Goal: Information Seeking & Learning: Learn about a topic

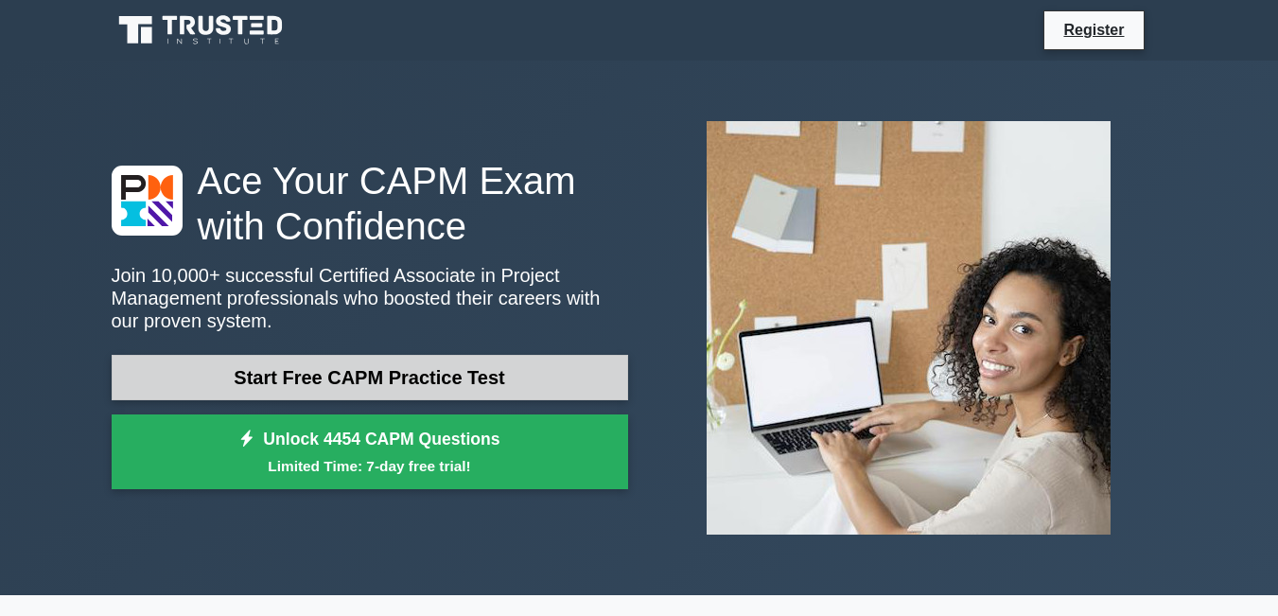
click at [366, 372] on link "Start Free CAPM Practice Test" at bounding box center [370, 377] width 516 height 45
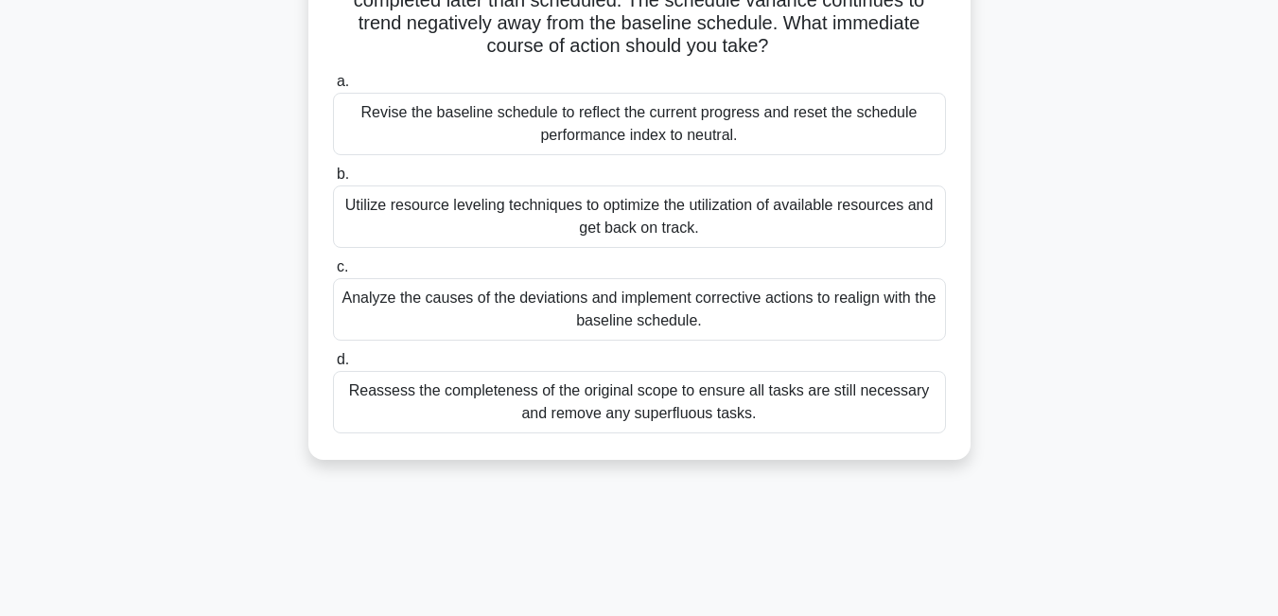
scroll to position [163, 0]
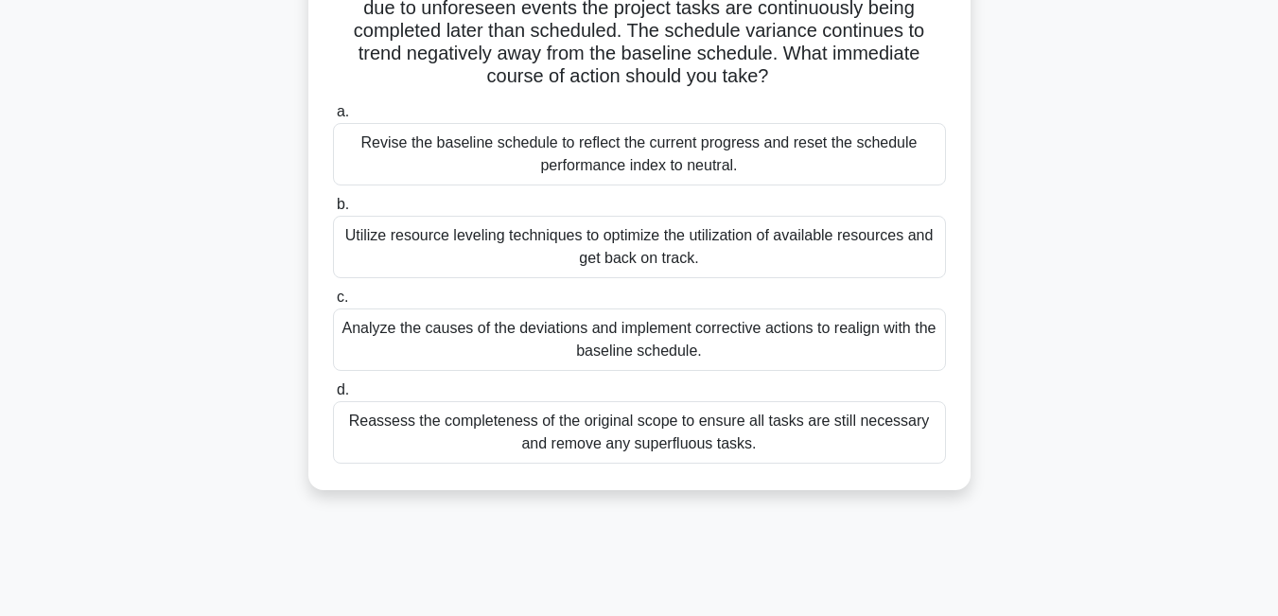
click at [482, 332] on div "Analyze the causes of the deviations and implement corrective actions to realig…" at bounding box center [639, 339] width 613 height 62
click at [333, 304] on input "c. Analyze the causes of the deviations and implement corrective actions to rea…" at bounding box center [333, 297] width 0 height 12
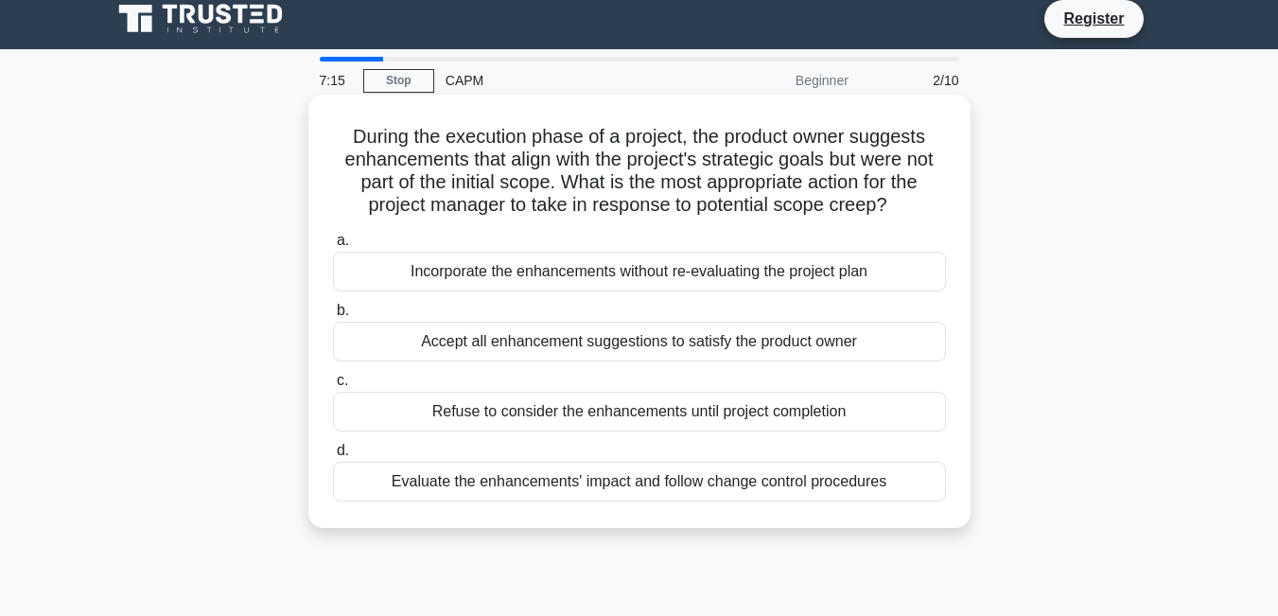
scroll to position [0, 0]
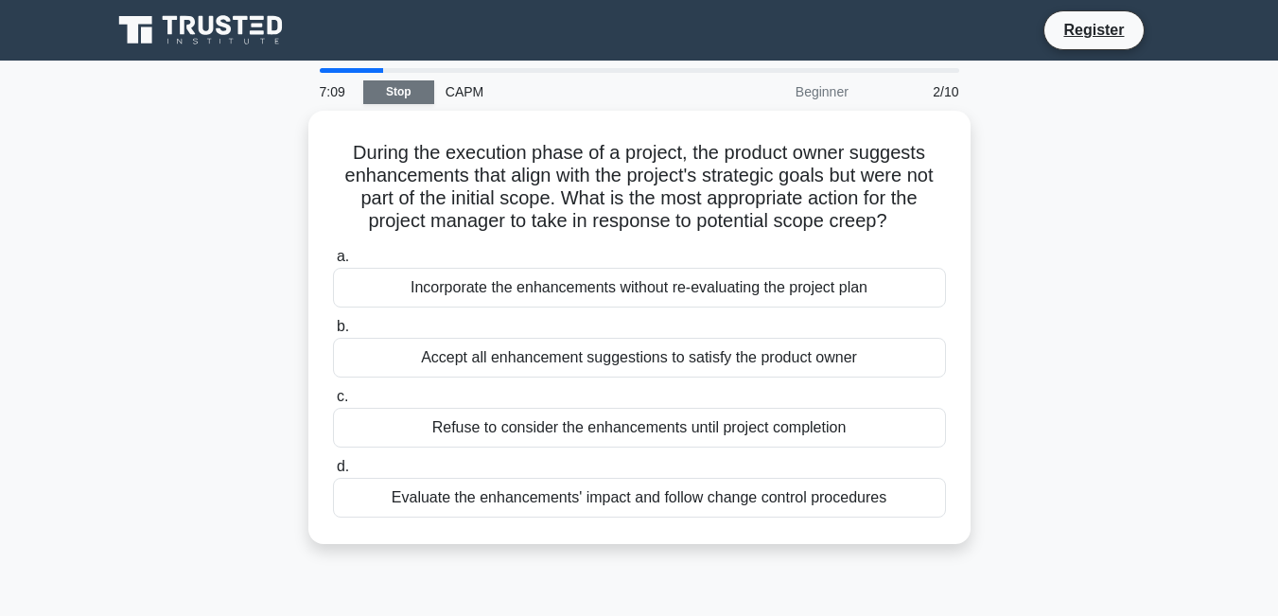
click at [412, 88] on link "Stop" at bounding box center [398, 92] width 71 height 24
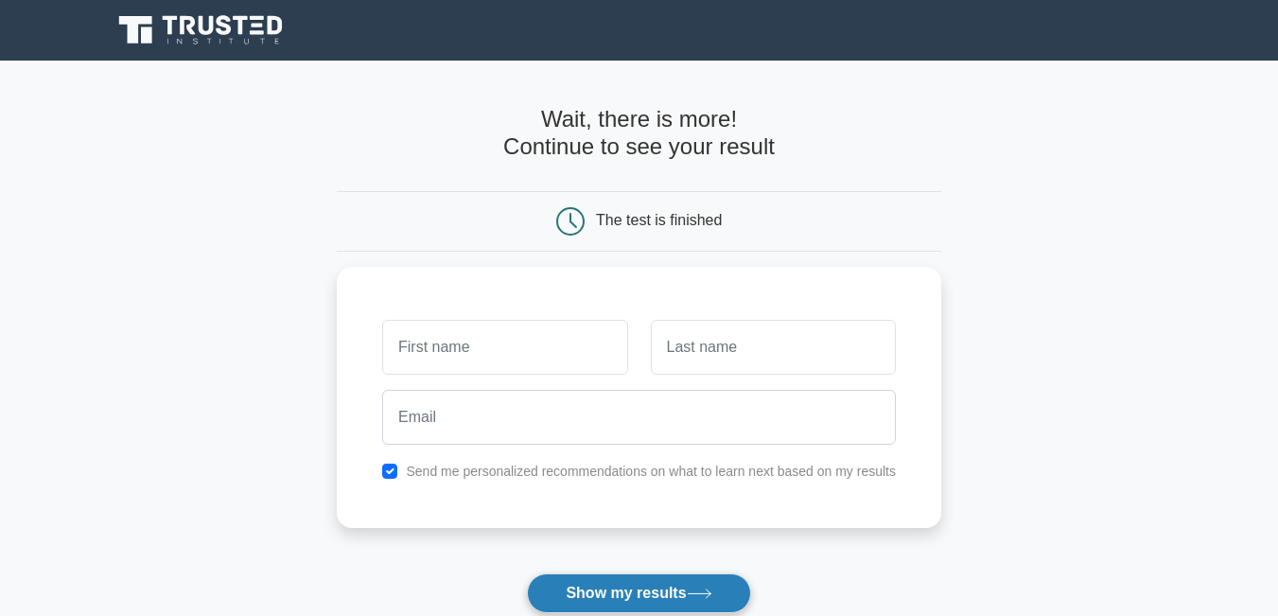
click at [645, 598] on button "Show my results" at bounding box center [638, 593] width 223 height 40
type input "[PERSON_NAME]"
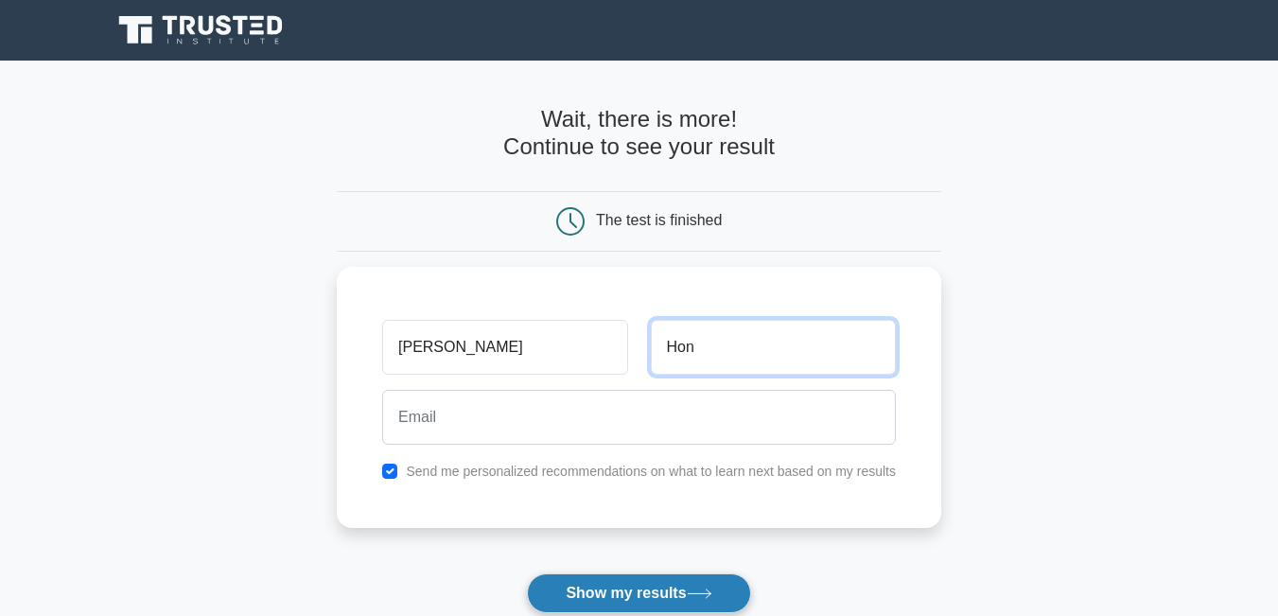
type input "Hon"
click at [690, 586] on button "Show my results" at bounding box center [638, 593] width 223 height 40
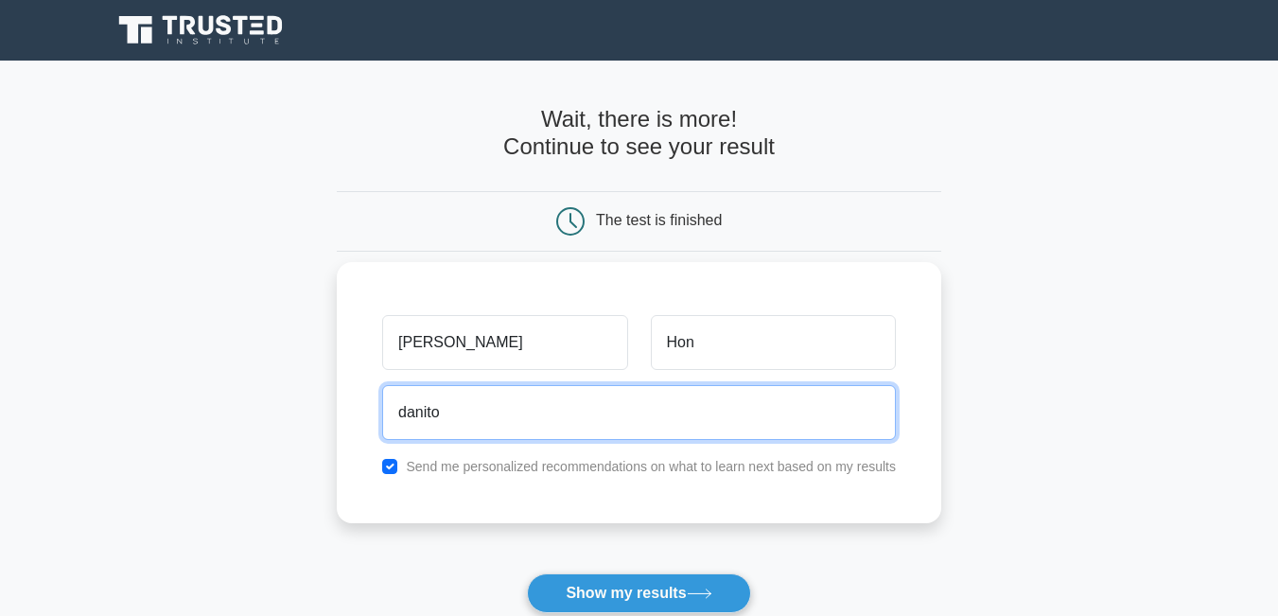
type input "danitopapito2@gmail.com"
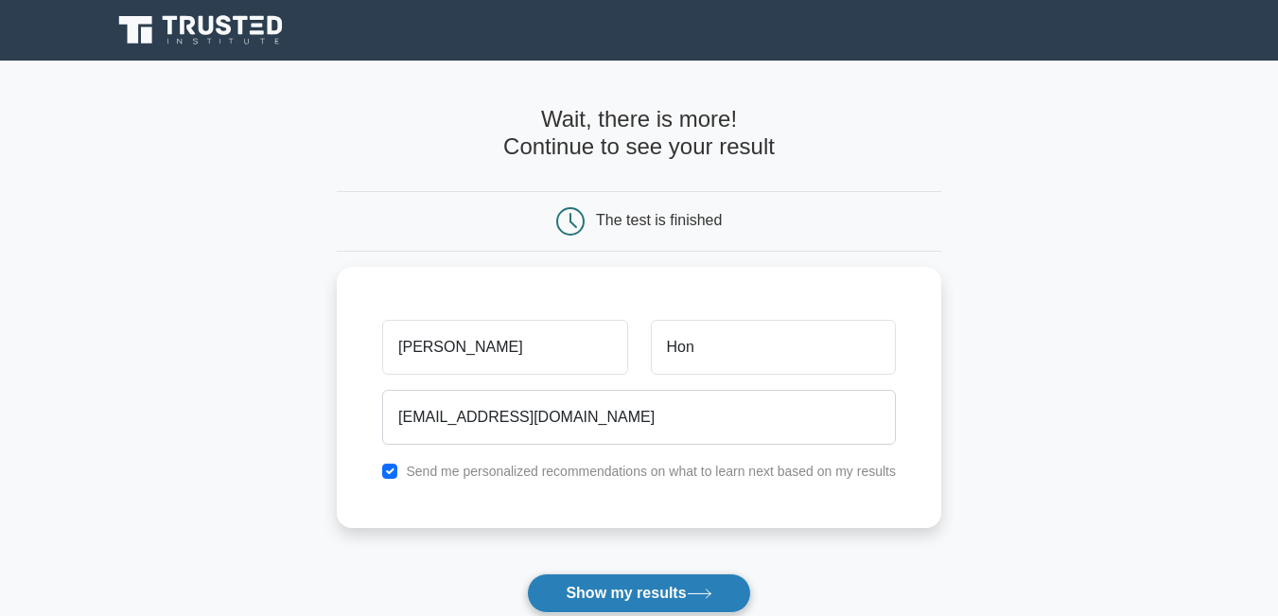
click at [652, 584] on button "Show my results" at bounding box center [638, 593] width 223 height 40
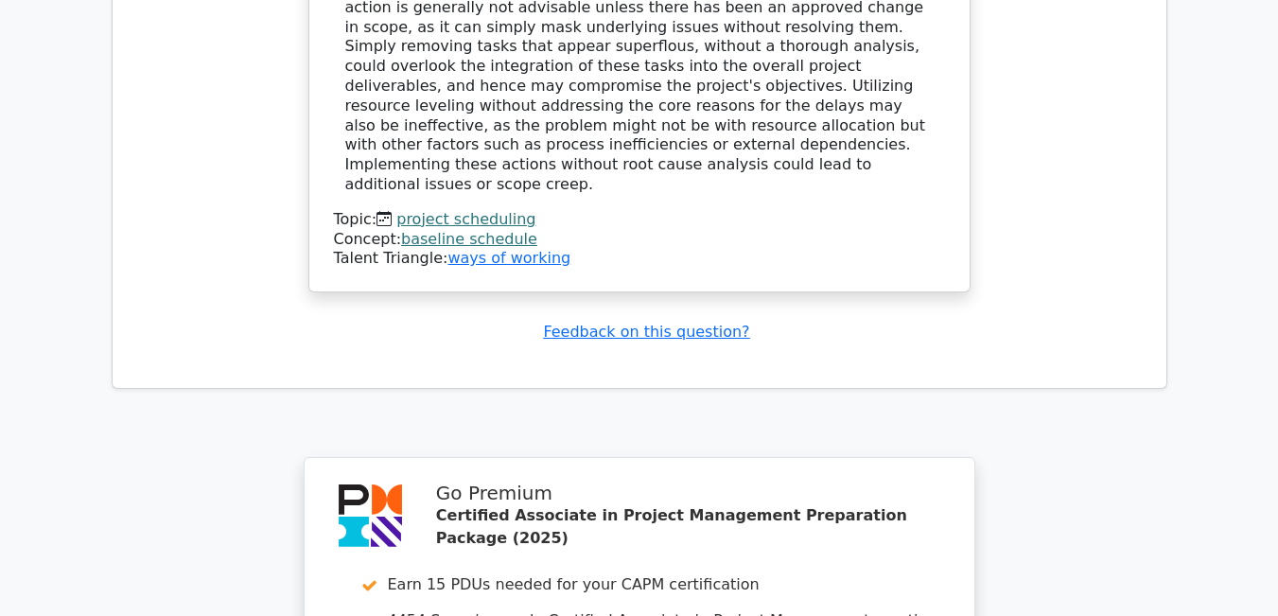
scroll to position [2904, 0]
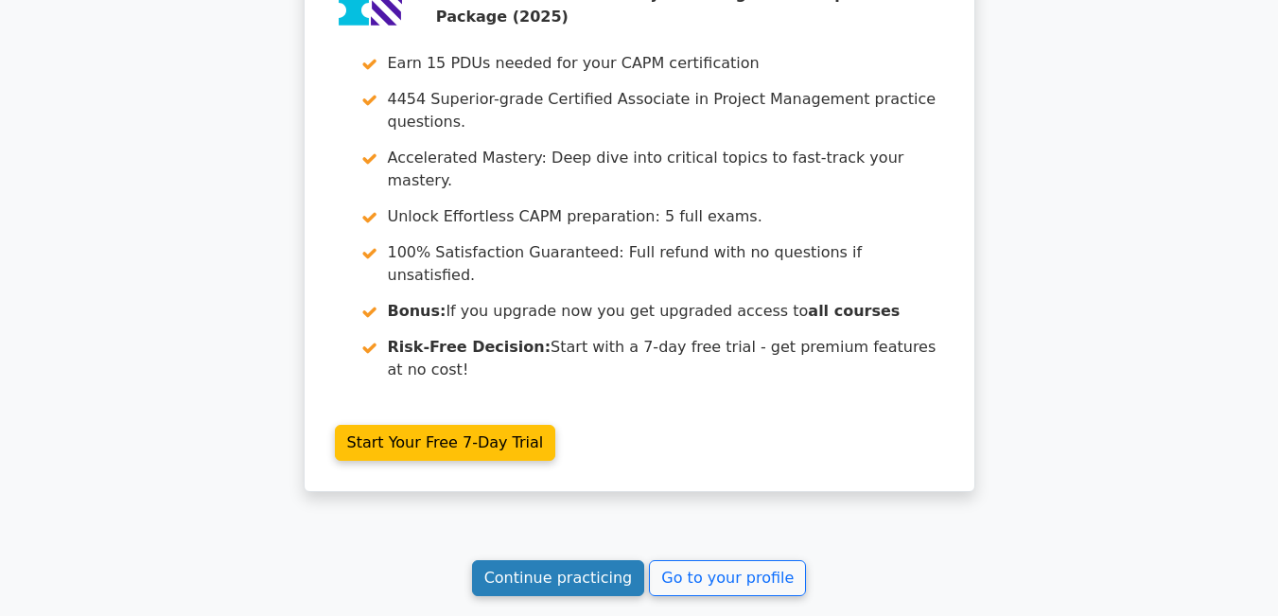
click at [534, 560] on link "Continue practicing" at bounding box center [558, 578] width 173 height 36
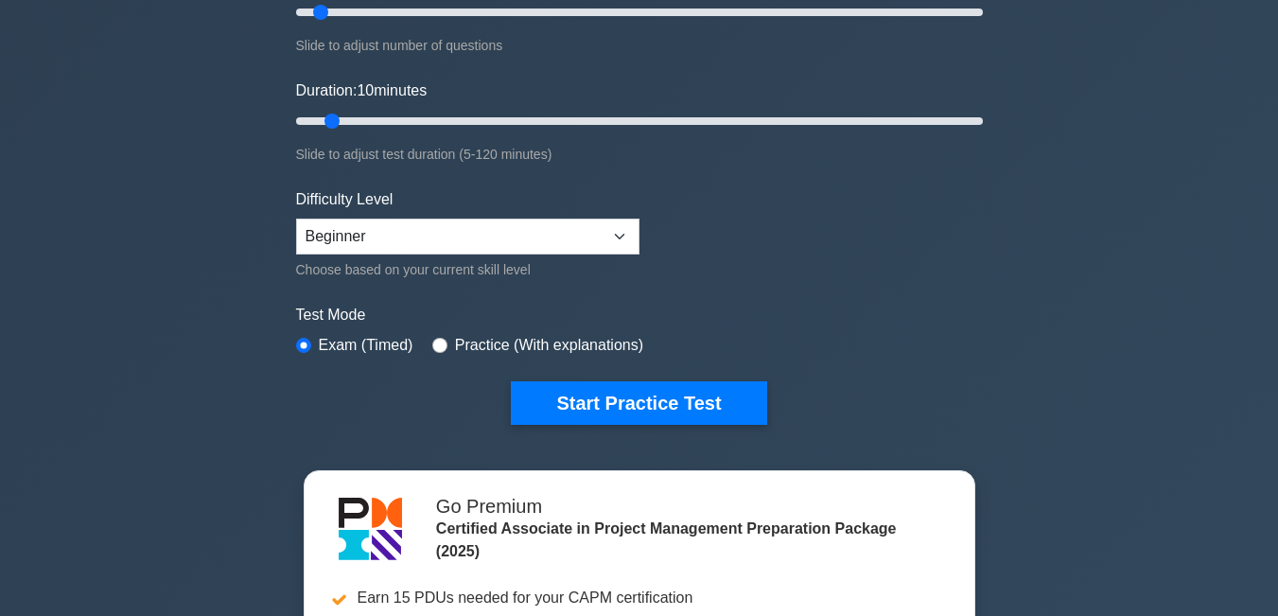
scroll to position [404, 0]
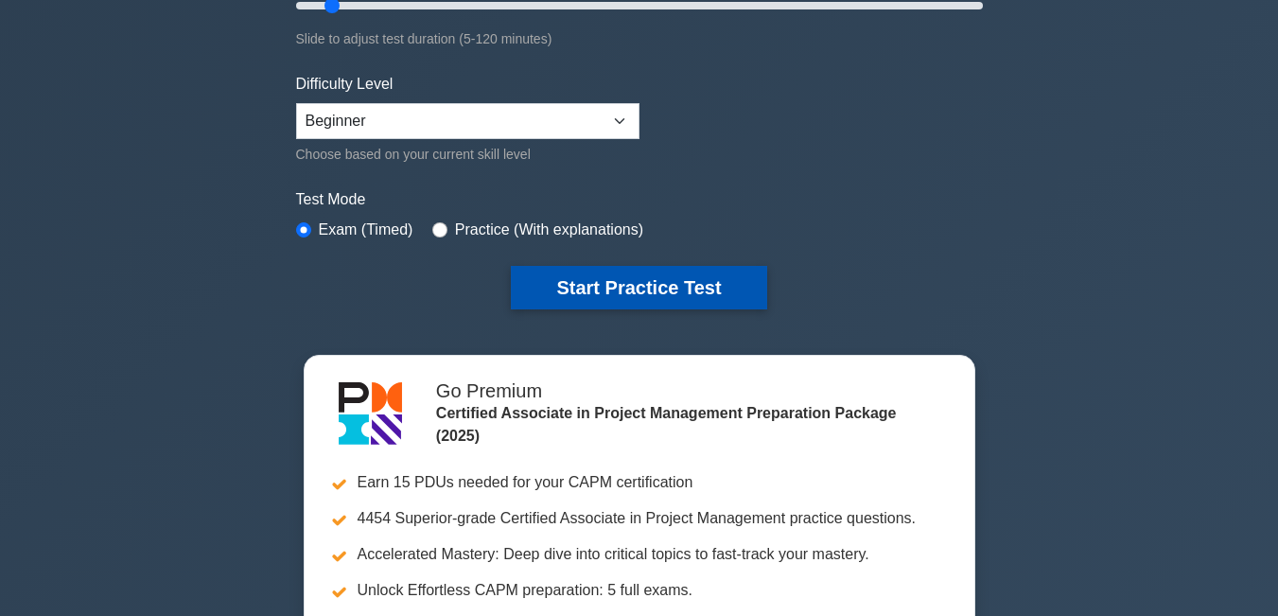
click at [672, 287] on button "Start Practice Test" at bounding box center [638, 288] width 255 height 44
